Goal: Check status: Check status

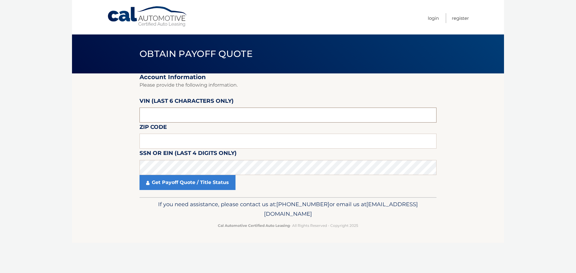
drag, startPoint x: 178, startPoint y: 114, endPoint x: 58, endPoint y: 113, distance: 119.6
click at [80, 115] on section "Account Information Please provide the following information. [PERSON_NAME] (la…" at bounding box center [288, 135] width 432 height 124
drag, startPoint x: 108, startPoint y: 109, endPoint x: 89, endPoint y: 109, distance: 18.6
click at [91, 109] on section "Account Information Please provide the following information. [PERSON_NAME] (la…" at bounding box center [288, 135] width 432 height 124
paste input "188386"
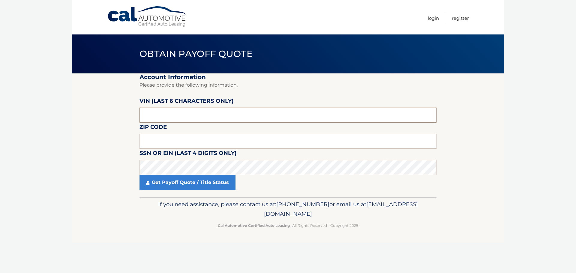
type input "188386"
click at [169, 139] on input "text" at bounding box center [287, 141] width 297 height 15
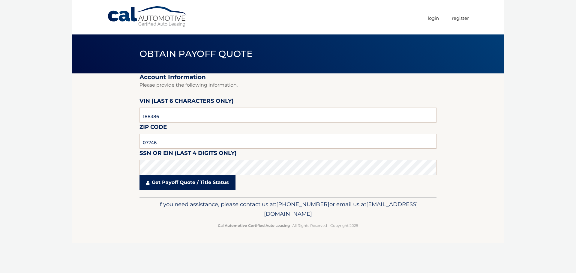
click at [184, 186] on link "Get Payoff Quote / Title Status" at bounding box center [187, 182] width 96 height 15
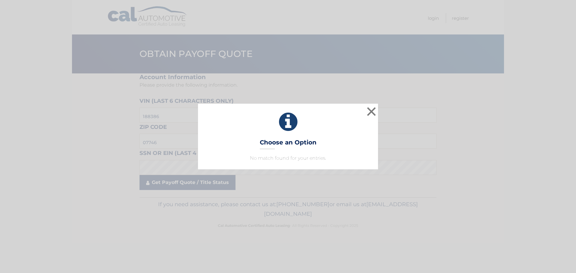
click at [187, 183] on div "× Choose an Option No match found for your entries. This is what you see on sec…" at bounding box center [288, 136] width 576 height 273
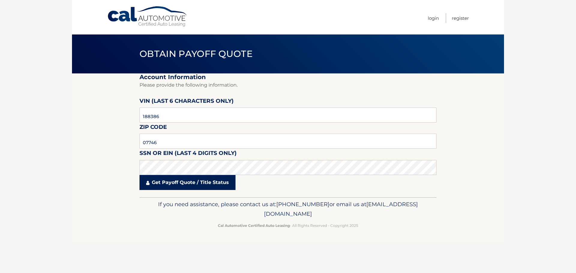
click at [187, 183] on link "Get Payoff Quote / Title Status" at bounding box center [187, 182] width 96 height 15
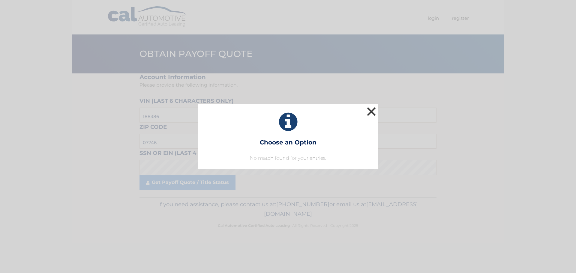
click at [374, 109] on button "×" at bounding box center [371, 112] width 12 height 12
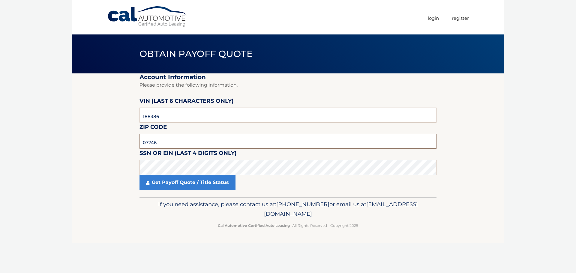
click at [166, 140] on input "07746" at bounding box center [287, 141] width 297 height 15
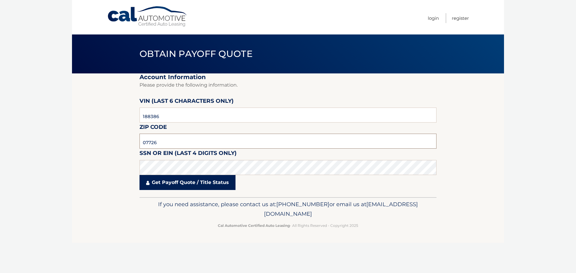
type input "07726"
click at [162, 184] on link "Get Payoff Quote / Title Status" at bounding box center [187, 182] width 96 height 15
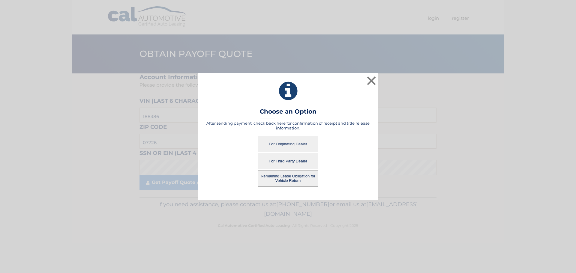
click at [284, 145] on button "For Originating Dealer" at bounding box center [288, 144] width 60 height 16
click at [294, 146] on button "For Originating Dealer" at bounding box center [288, 144] width 60 height 16
